Goal: Navigation & Orientation: Find specific page/section

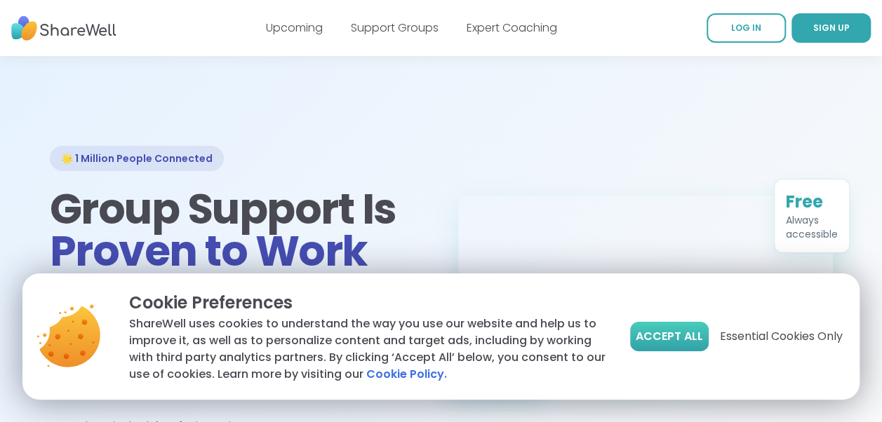
click at [683, 333] on span "Accept All" at bounding box center [669, 336] width 67 height 17
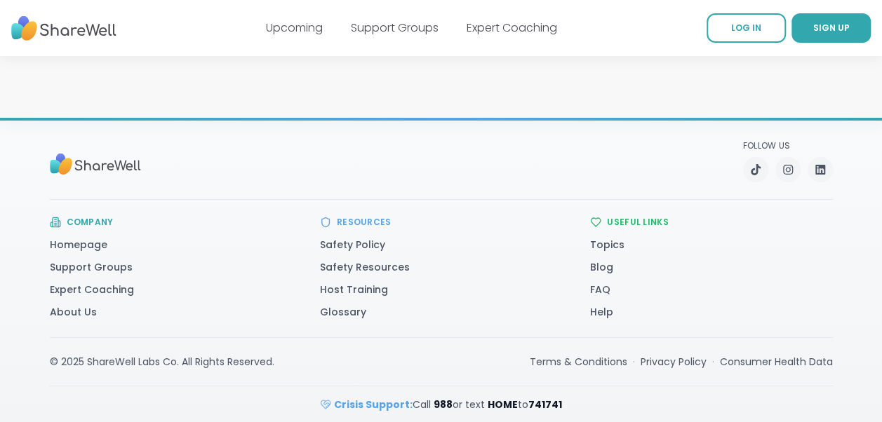
scroll to position [2503, 0]
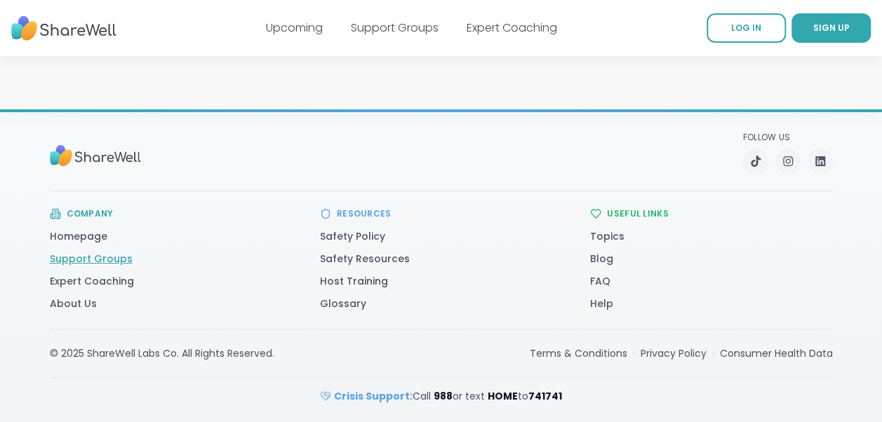
click at [104, 257] on link "Support Groups" at bounding box center [91, 259] width 83 height 14
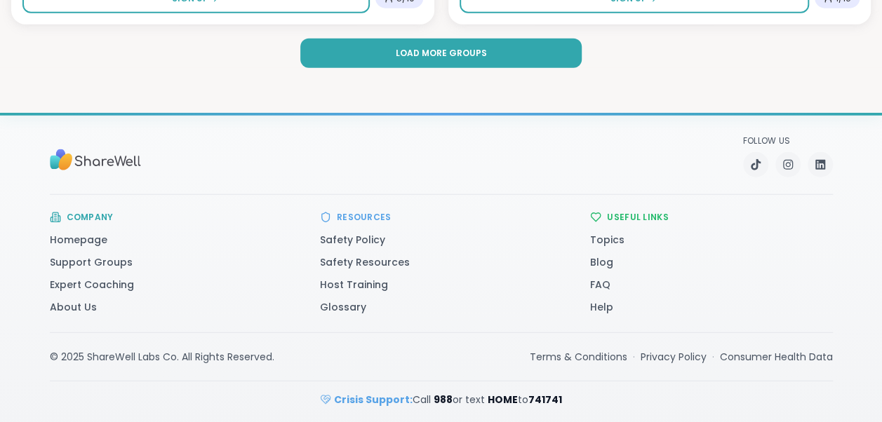
scroll to position [4435, 0]
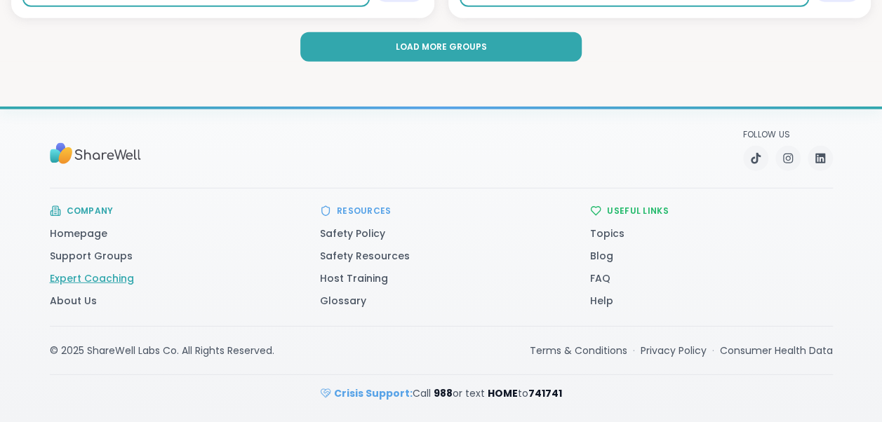
click at [107, 278] on link "Expert Coaching" at bounding box center [92, 278] width 84 height 14
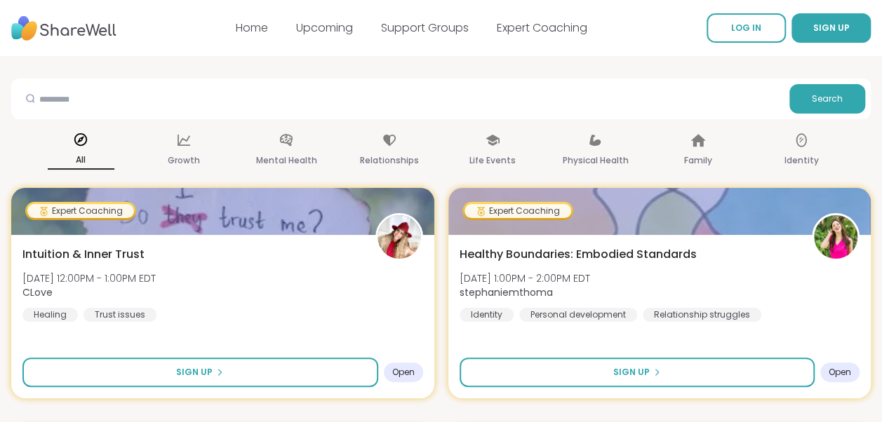
click at [383, 14] on div "Home Upcoming Support Groups Expert Coaching" at bounding box center [411, 27] width 351 height 39
click at [317, 30] on link "Upcoming" at bounding box center [324, 28] width 57 height 16
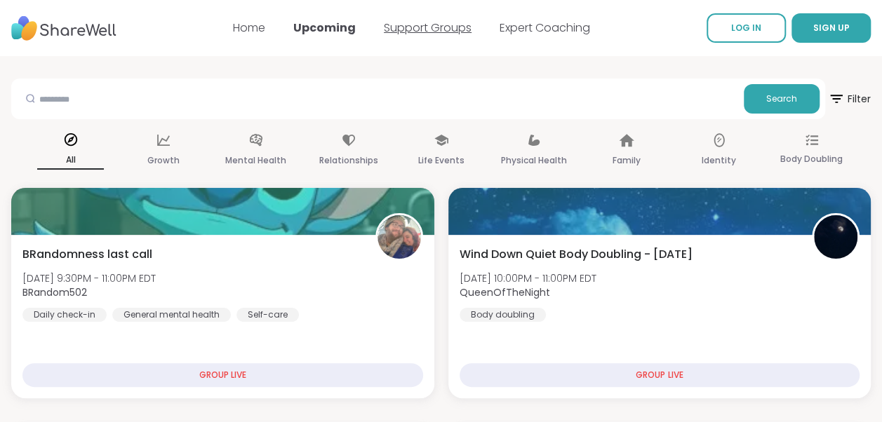
click at [417, 35] on link "Support Groups" at bounding box center [428, 28] width 88 height 16
